Goal: Task Accomplishment & Management: Manage account settings

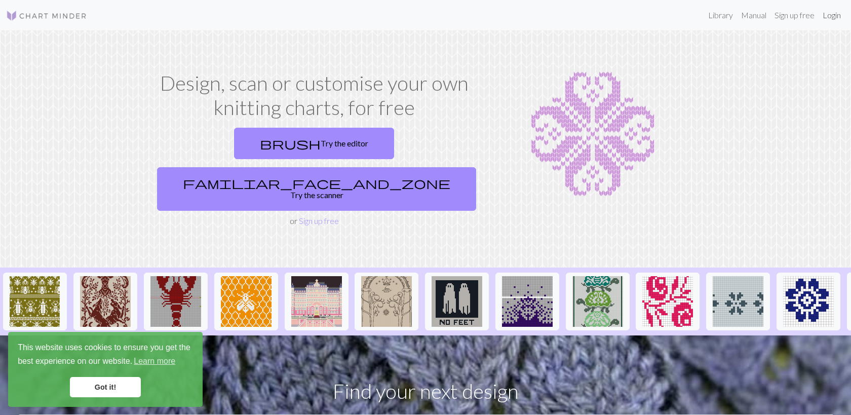
click at [830, 19] on link "Login" at bounding box center [832, 15] width 26 height 20
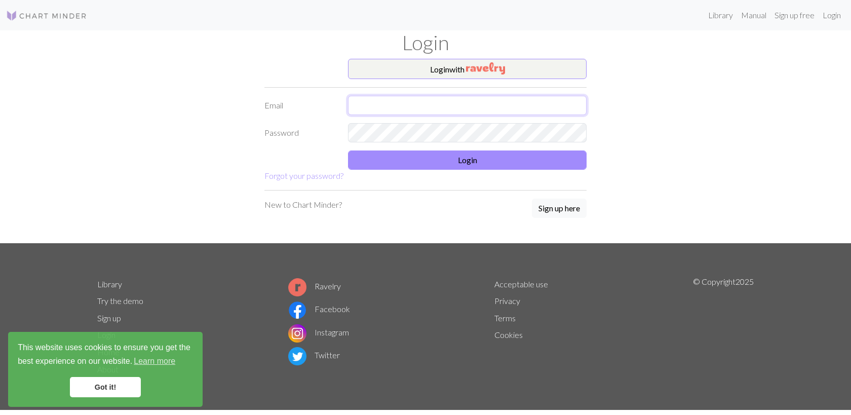
click at [558, 104] on input "text" at bounding box center [467, 105] width 239 height 19
type input "[PERSON_NAME][EMAIL_ADDRESS][DOMAIN_NAME]"
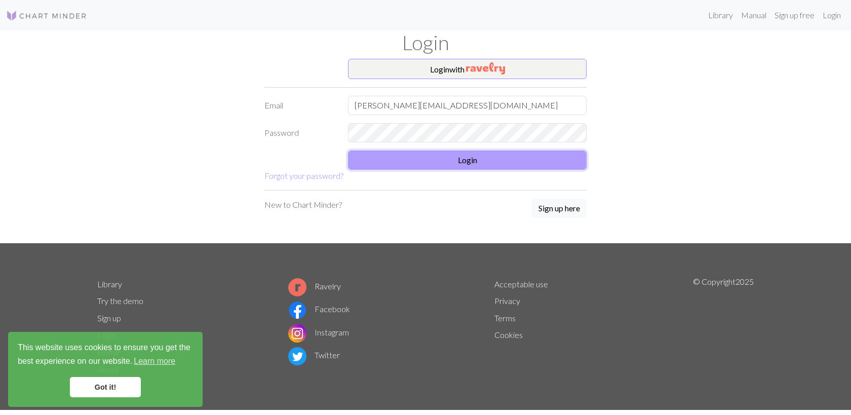
click at [467, 164] on button "Login" at bounding box center [467, 159] width 239 height 19
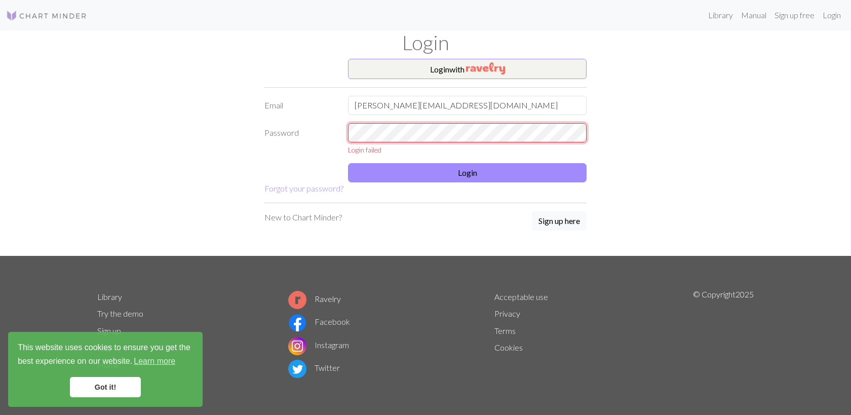
click at [321, 135] on div "Password Login failed" at bounding box center [425, 139] width 334 height 32
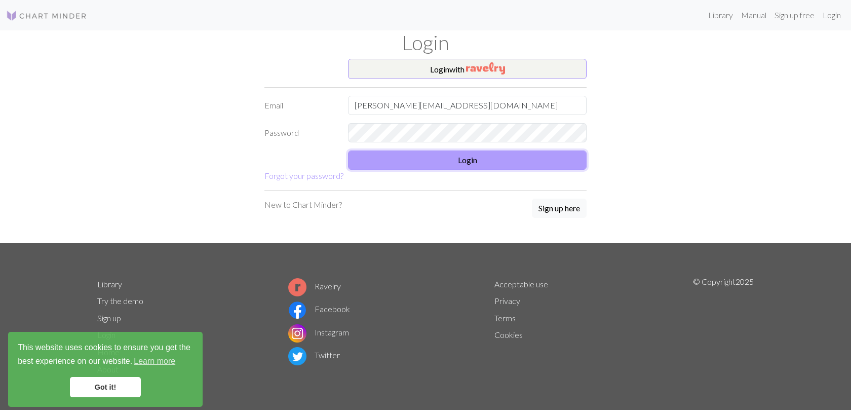
click at [403, 167] on button "Login" at bounding box center [467, 159] width 239 height 19
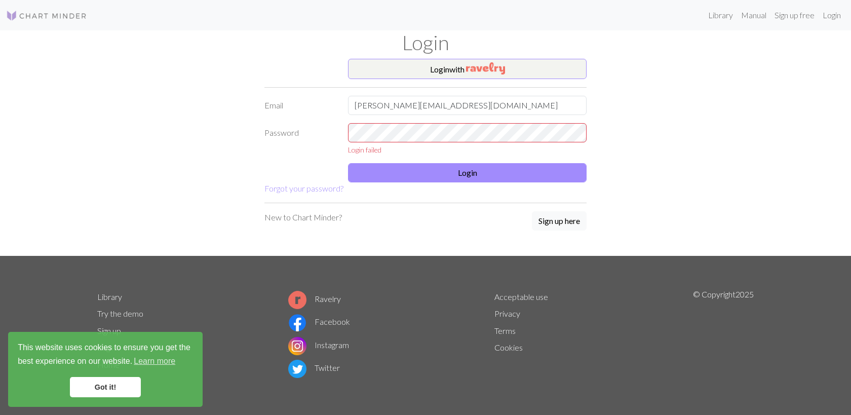
click at [98, 389] on link "Got it!" at bounding box center [105, 387] width 71 height 20
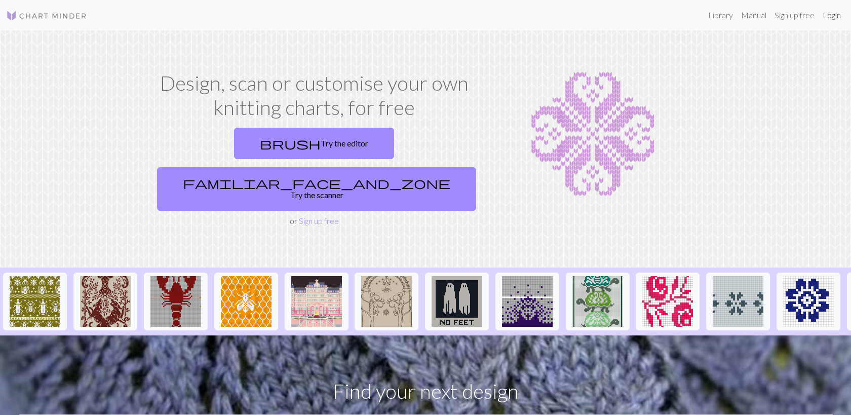
click at [825, 18] on link "Login" at bounding box center [832, 15] width 26 height 20
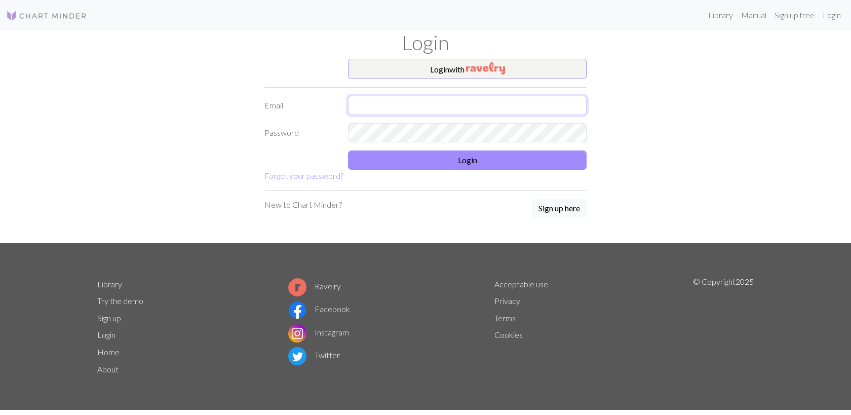
click at [473, 100] on input "text" at bounding box center [467, 105] width 239 height 19
type input "[EMAIL_ADDRESS][DOMAIN_NAME]"
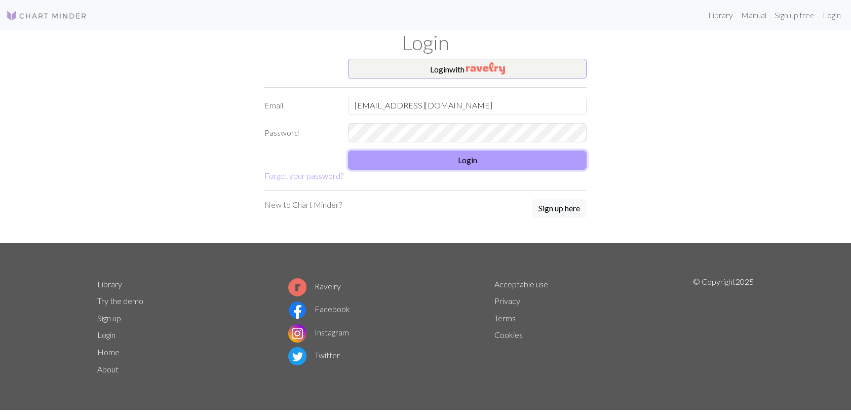
click at [485, 159] on button "Login" at bounding box center [467, 159] width 239 height 19
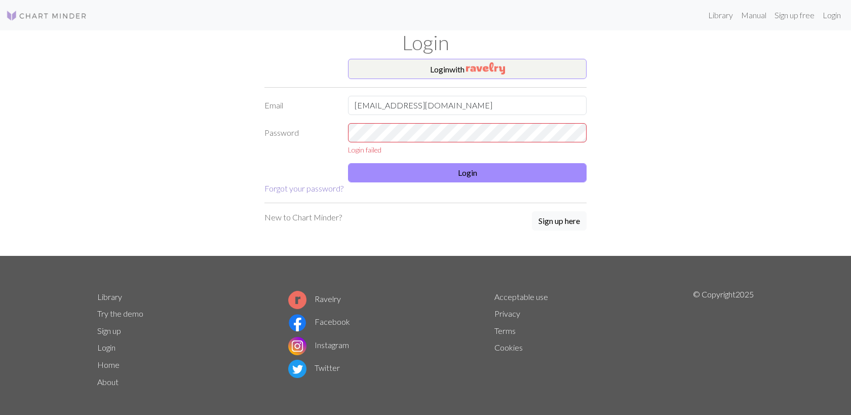
click at [322, 191] on link "Forgot your password?" at bounding box center [303, 188] width 79 height 10
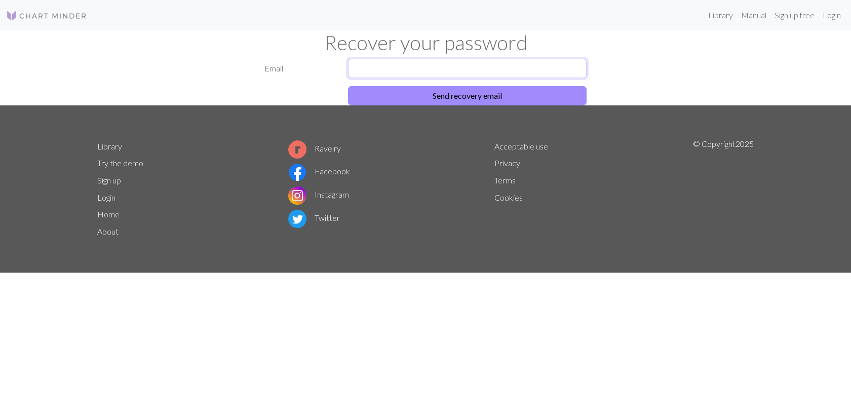
click at [394, 68] on input "text" at bounding box center [467, 68] width 239 height 19
type input "[PERSON_NAME][EMAIL_ADDRESS][DOMAIN_NAME]"
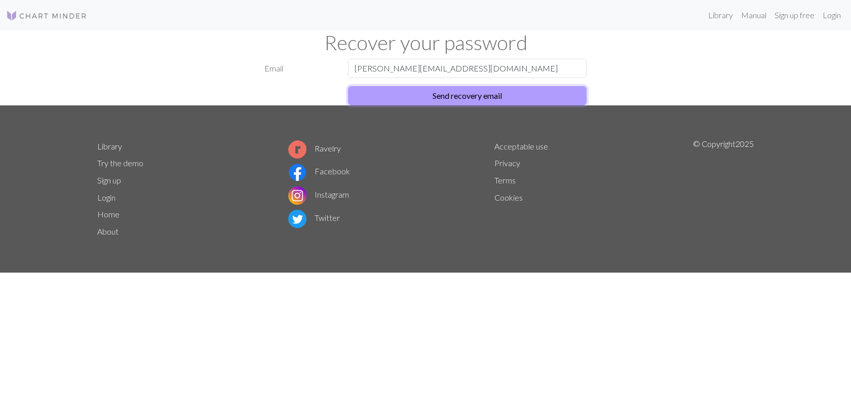
click at [447, 95] on button "Send recovery email" at bounding box center [467, 95] width 239 height 19
